Goal: Navigation & Orientation: Find specific page/section

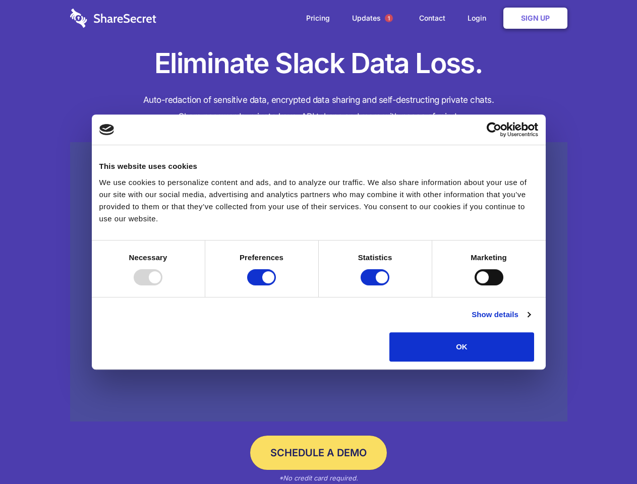
click at [162, 285] on div at bounding box center [148, 277] width 29 height 16
click at [276, 285] on input "Preferences" at bounding box center [261, 277] width 29 height 16
checkbox input "false"
click at [376, 285] on input "Statistics" at bounding box center [375, 277] width 29 height 16
checkbox input "false"
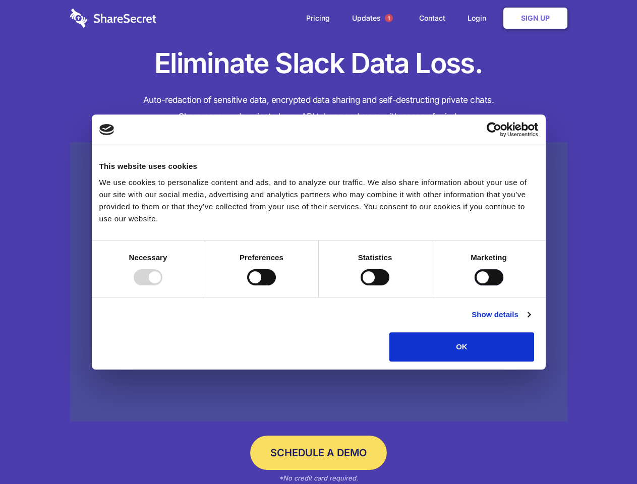
click at [474, 285] on input "Marketing" at bounding box center [488, 277] width 29 height 16
checkbox input "true"
click at [530, 321] on link "Show details" at bounding box center [500, 315] width 58 height 12
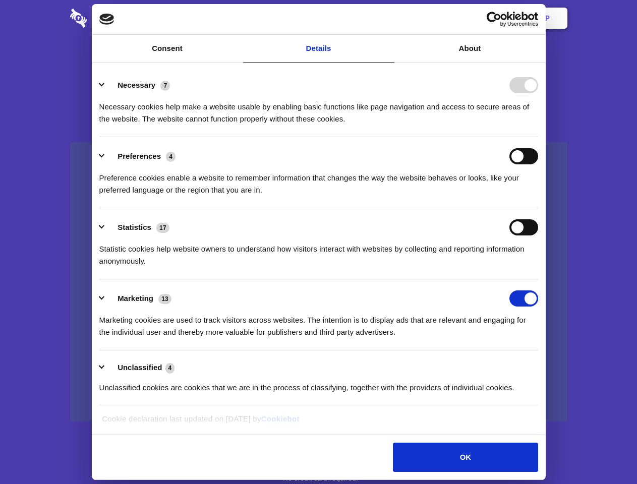
click at [538, 137] on li "Necessary 7 Necessary cookies help make a website usable by enabling basic func…" at bounding box center [318, 101] width 439 height 71
click at [388, 18] on span "1" at bounding box center [389, 18] width 8 height 8
